Goal: Task Accomplishment & Management: Manage account settings

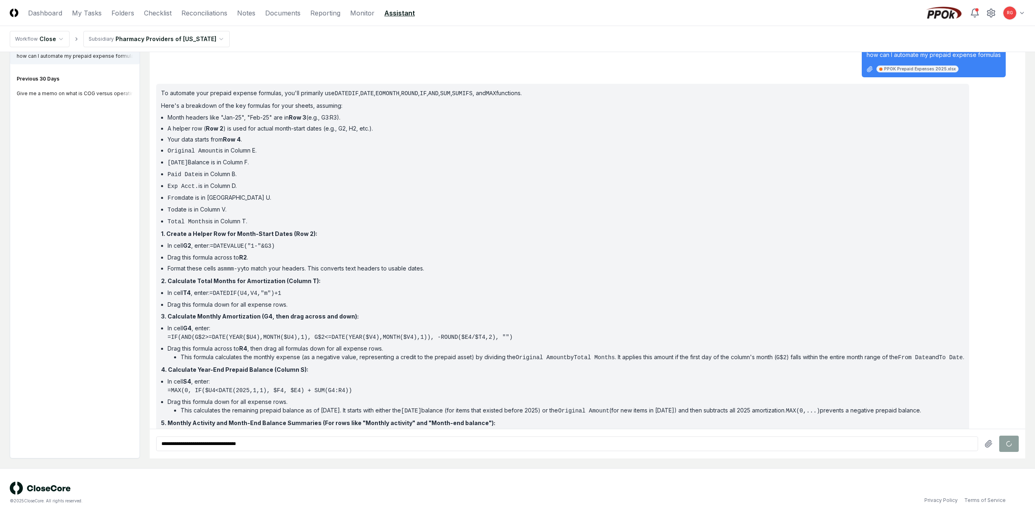
scroll to position [249, 0]
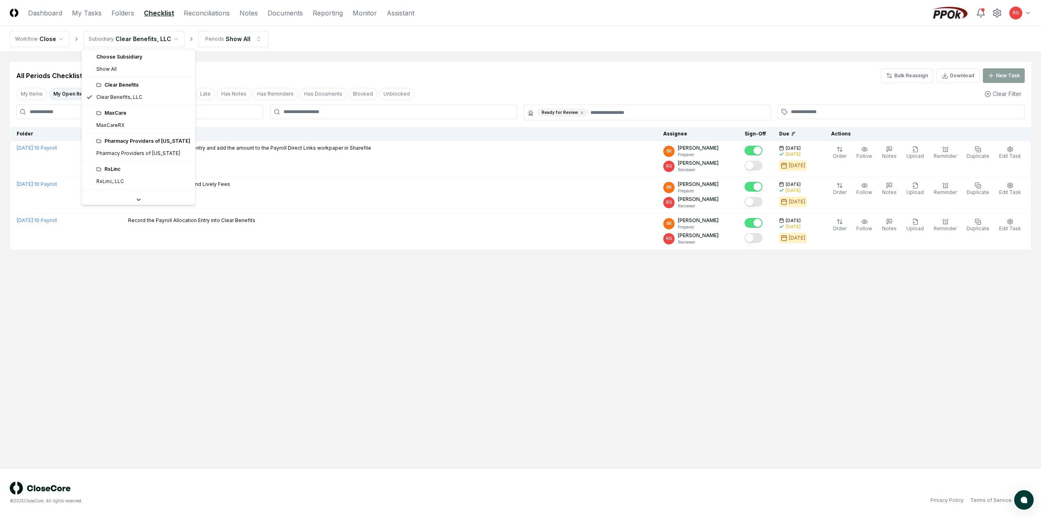
click at [124, 41] on html "CloseCore Dashboard My Tasks Folders Checklist Reconciliations Notes Documents …" at bounding box center [520, 258] width 1041 height 517
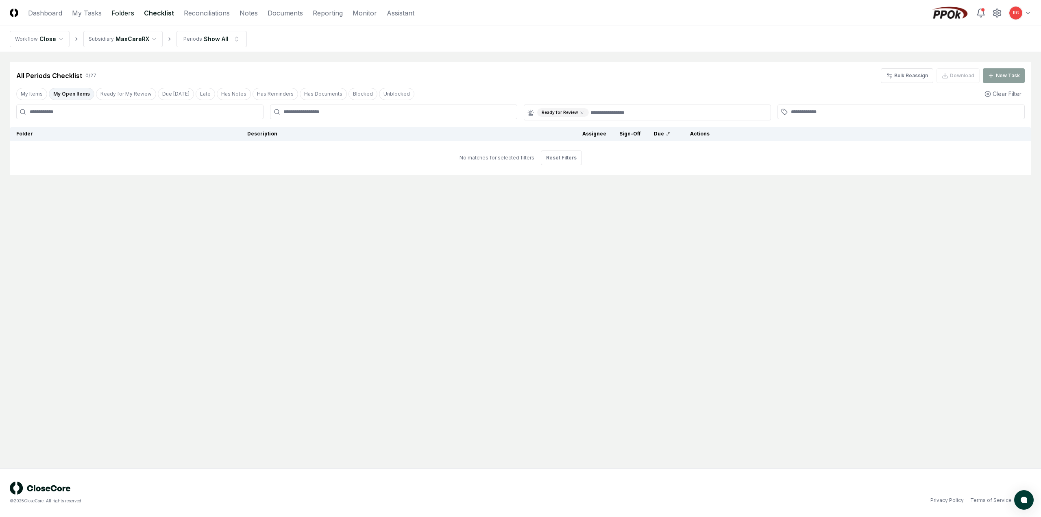
click at [116, 13] on link "Folders" at bounding box center [122, 13] width 23 height 10
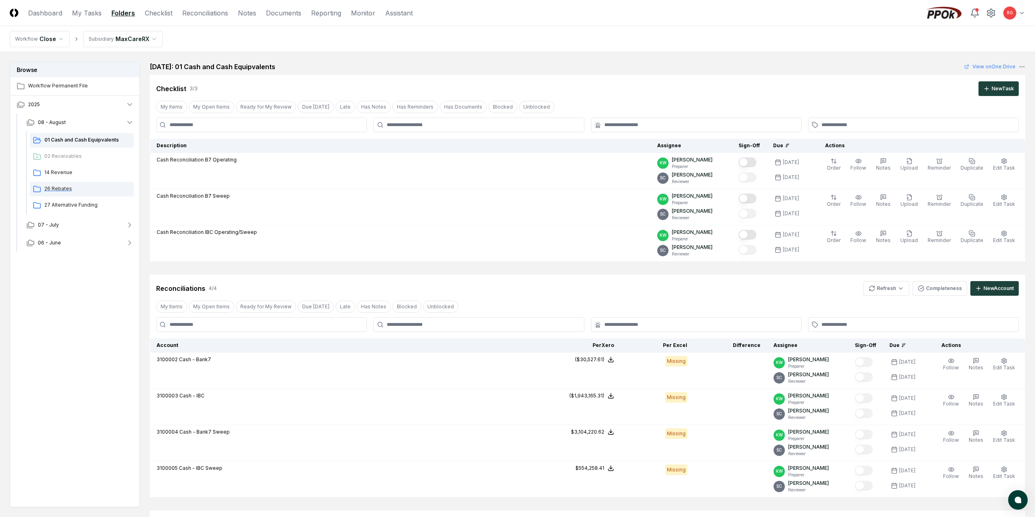
click at [72, 190] on span "26 Rebates" at bounding box center [87, 188] width 86 height 7
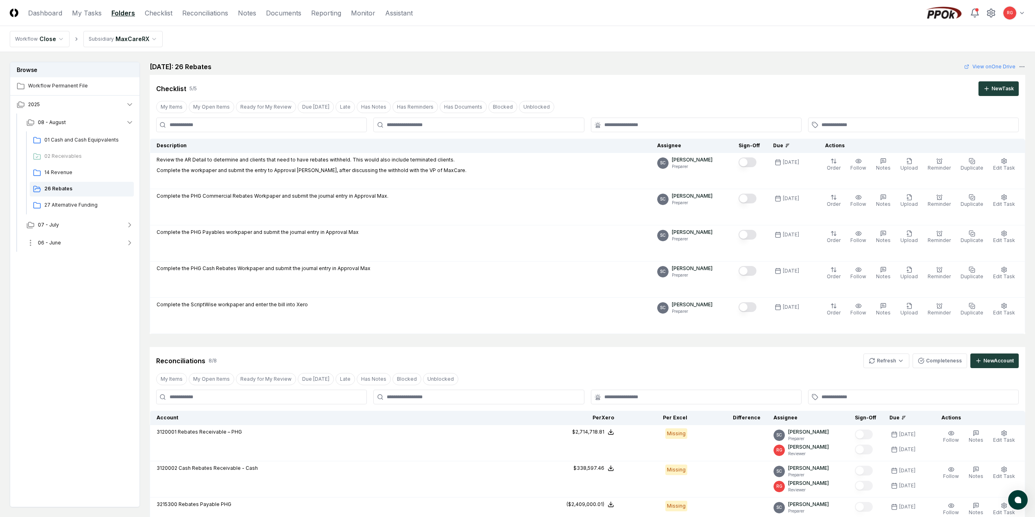
click at [52, 247] on button "06 - June" at bounding box center [80, 243] width 120 height 18
click at [65, 305] on div "26 Rebates" at bounding box center [82, 309] width 104 height 15
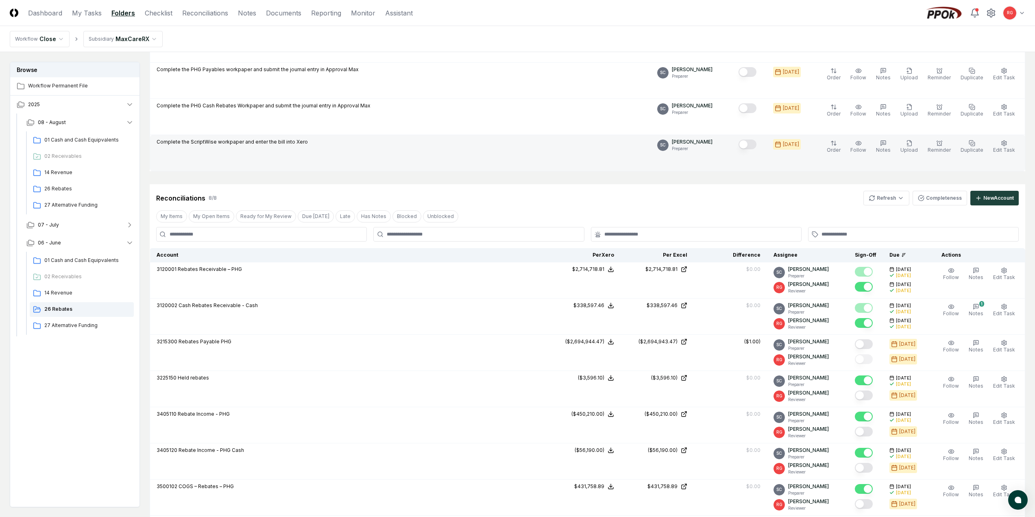
scroll to position [244, 0]
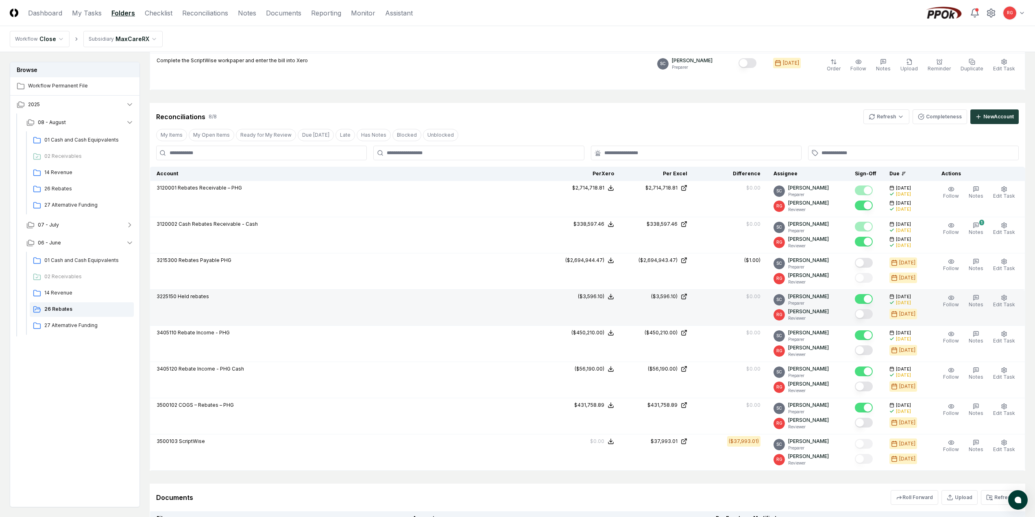
click at [866, 316] on button "Mark complete" at bounding box center [864, 314] width 18 height 10
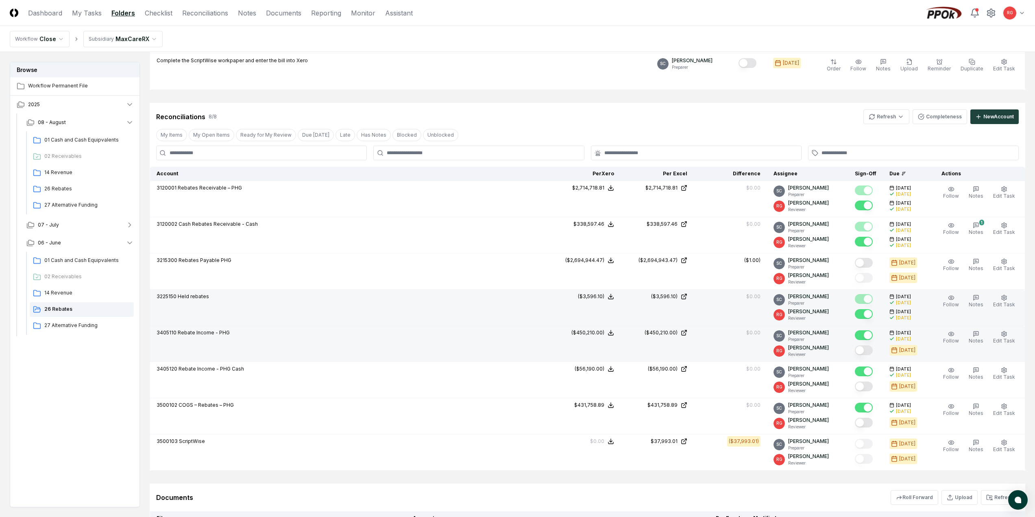
click at [866, 353] on button "Mark complete" at bounding box center [864, 350] width 18 height 10
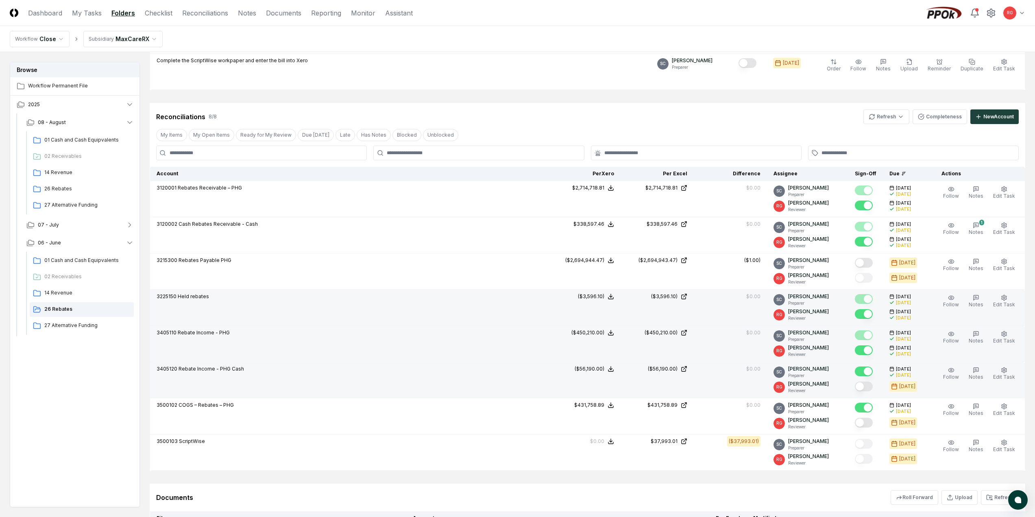
click at [866, 386] on button "Mark complete" at bounding box center [864, 387] width 18 height 10
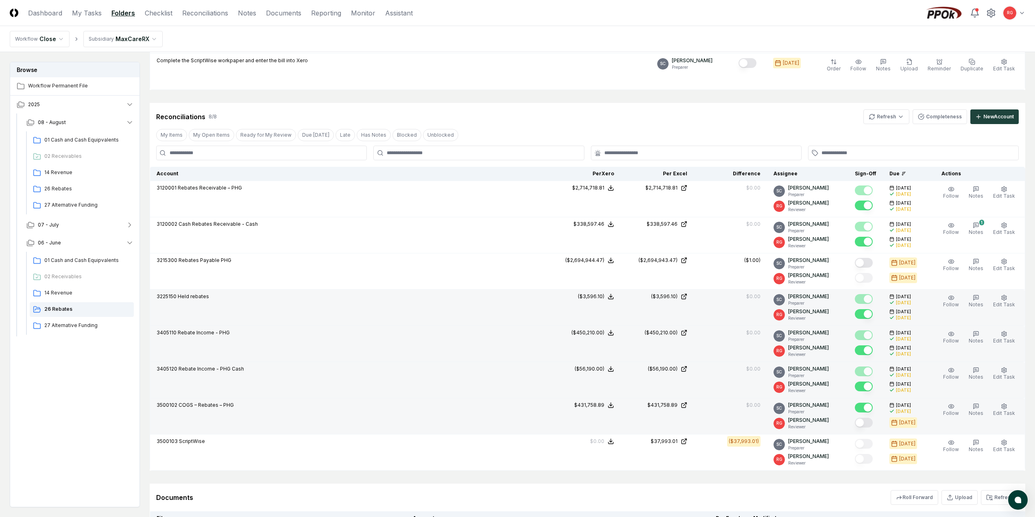
click at [866, 425] on button "Mark complete" at bounding box center [864, 423] width 18 height 10
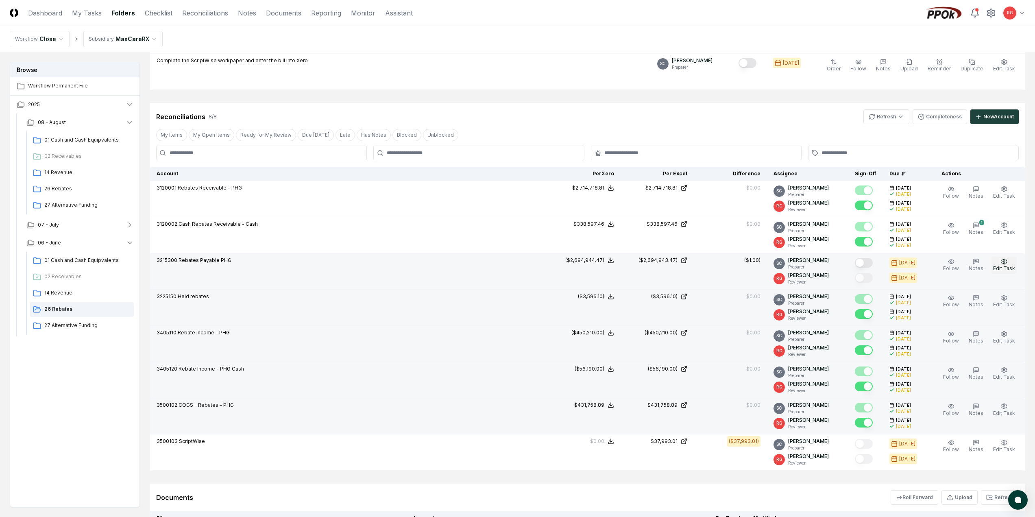
click at [1009, 262] on button "Edit Task" at bounding box center [1004, 265] width 25 height 17
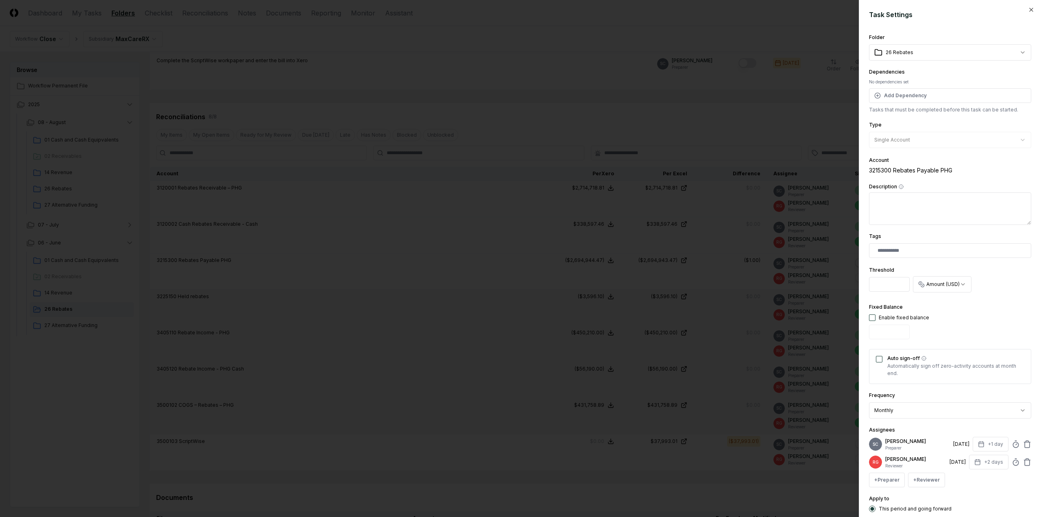
click at [1028, 6] on div "**********" at bounding box center [950, 258] width 182 height 517
click at [1028, 12] on icon "button" at bounding box center [1031, 10] width 7 height 7
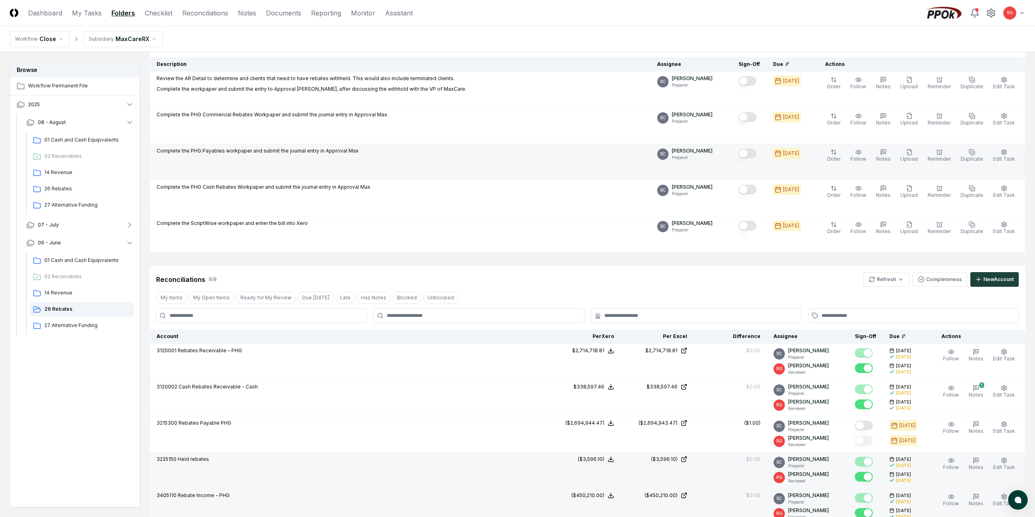
scroll to position [0, 0]
